Goal: Find specific fact: Find specific fact

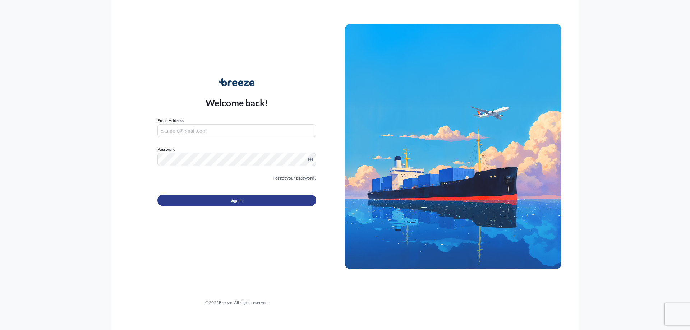
type input "[PERSON_NAME][EMAIL_ADDRESS][DOMAIN_NAME]"
click at [206, 204] on button "Sign In" at bounding box center [236, 201] width 159 height 12
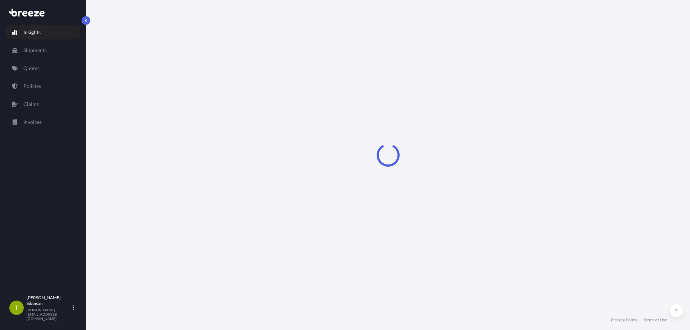
select select "2025"
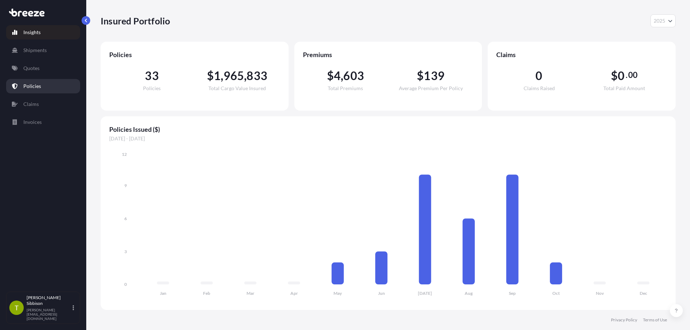
click at [36, 85] on p "Policies" at bounding box center [32, 86] width 18 height 7
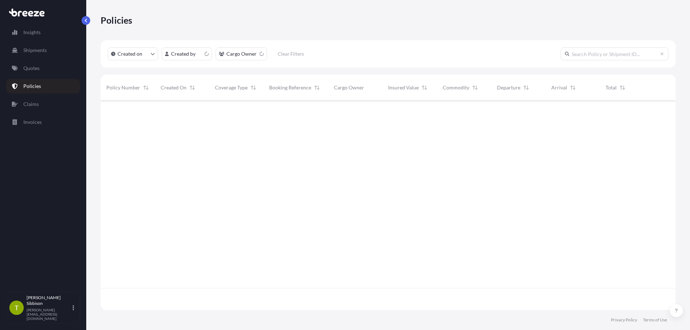
scroll to position [208, 570]
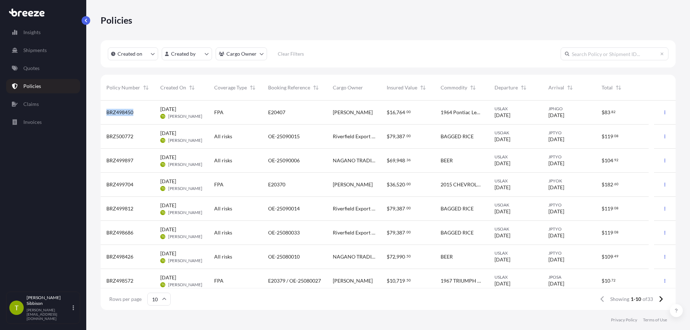
drag, startPoint x: 137, startPoint y: 114, endPoint x: 100, endPoint y: 110, distance: 37.9
click at [100, 110] on div "Policies Created on Created by Cargo Owner Clear Filters Policy Number Created …" at bounding box center [388, 155] width 604 height 310
copy span "BRZ498450"
